Goal: Go to known website: Access a specific website the user already knows

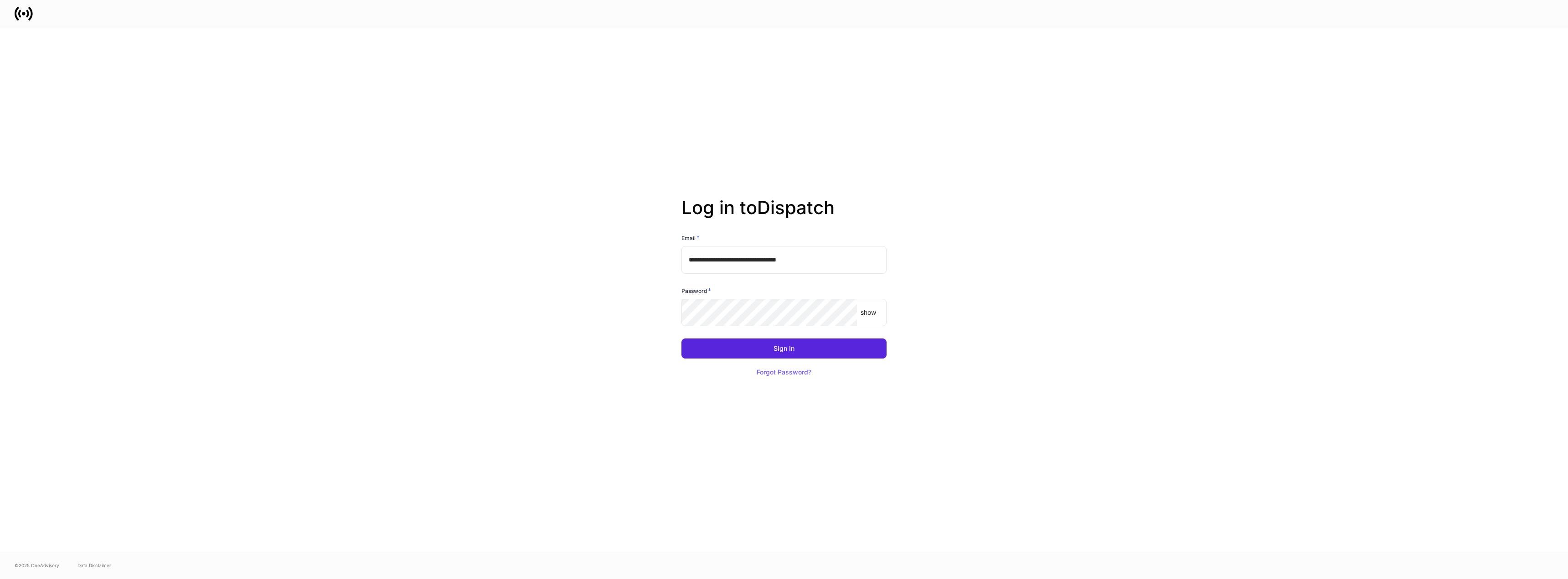
click at [774, 262] on input "**********" at bounding box center [784, 259] width 205 height 27
type input "**********"
click at [820, 355] on button "Sign In" at bounding box center [784, 348] width 205 height 20
